Goal: Transaction & Acquisition: Purchase product/service

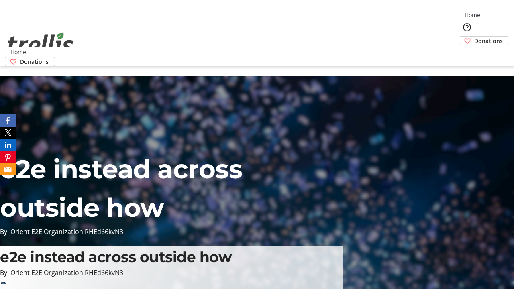
click at [474, 37] on span "Donations" at bounding box center [488, 41] width 29 height 8
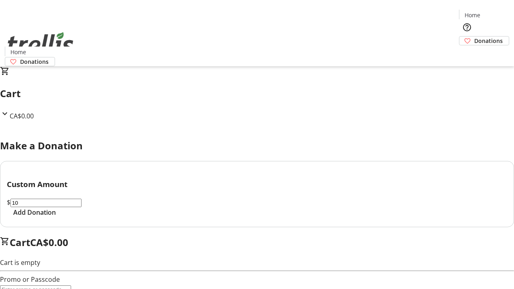
click at [56, 217] on span "Add Donation" at bounding box center [34, 213] width 43 height 10
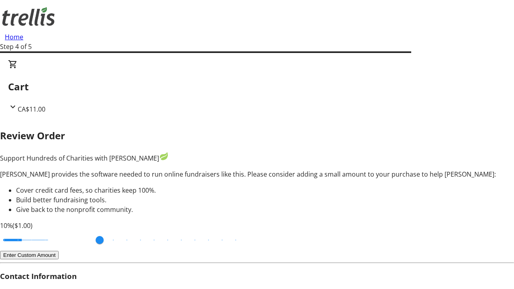
click at [59, 251] on button "Enter Custom Amount" at bounding box center [29, 255] width 59 height 8
